Goal: Find specific page/section: Find specific page/section

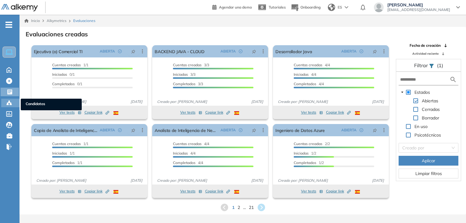
click at [5, 100] on div "Candidatos Candidatos" at bounding box center [10, 103] width 18 height 9
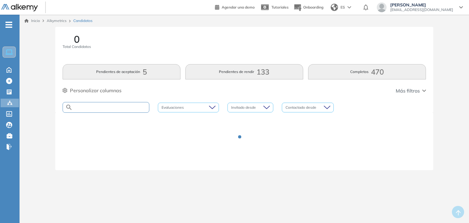
click at [127, 109] on input "text" at bounding box center [111, 107] width 76 height 5
type input "******"
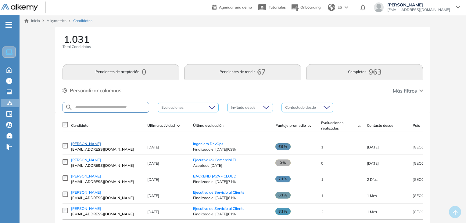
click at [86, 146] on span "[PERSON_NAME]" at bounding box center [86, 143] width 30 height 5
